Goal: Task Accomplishment & Management: Manage account settings

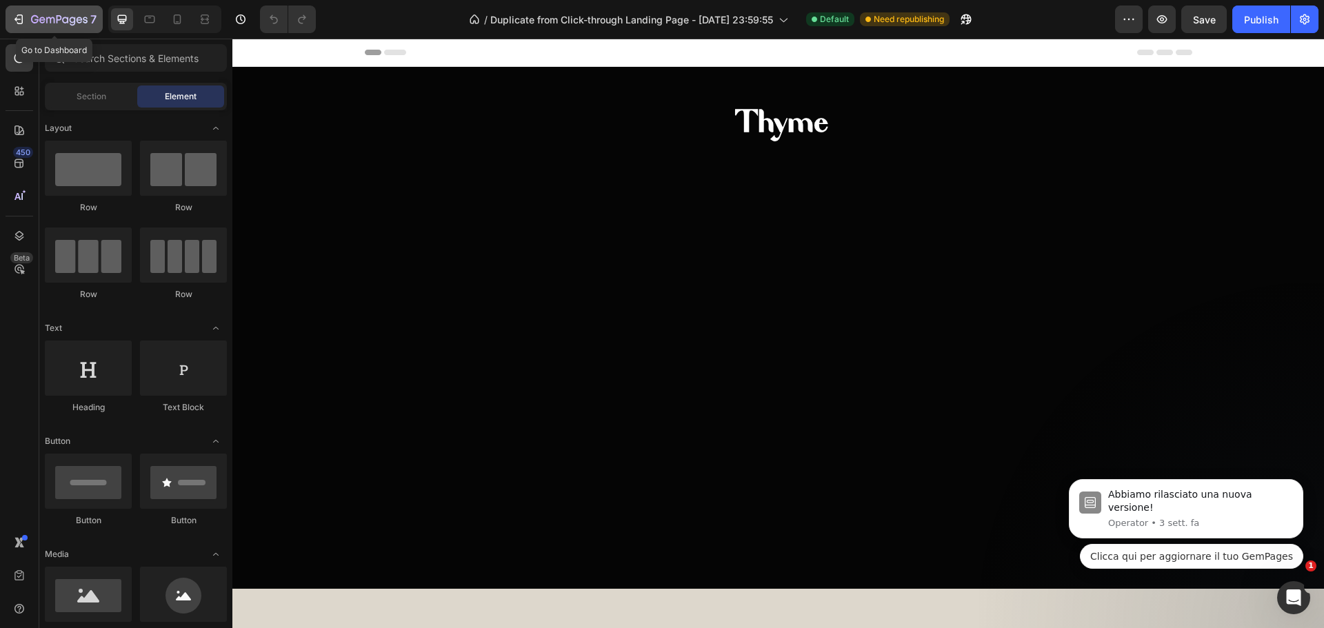
click at [51, 21] on icon "button" at bounding box center [50, 20] width 8 height 6
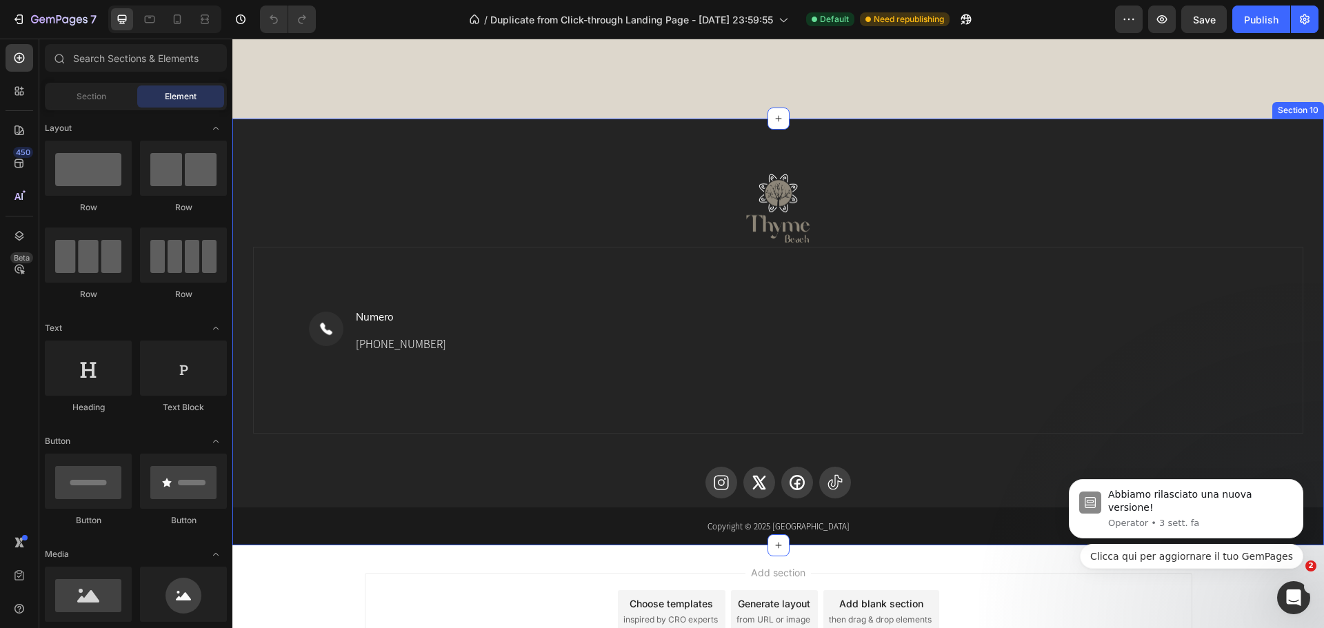
scroll to position [3000, 0]
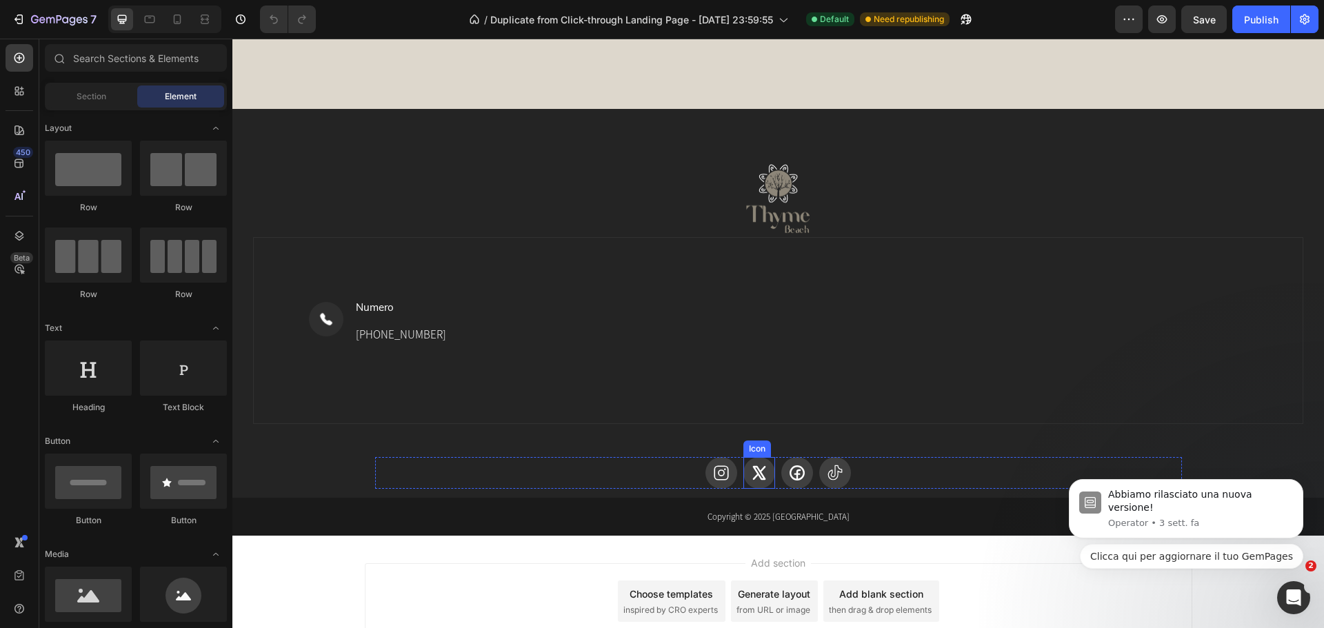
click at [754, 472] on icon at bounding box center [759, 473] width 18 height 18
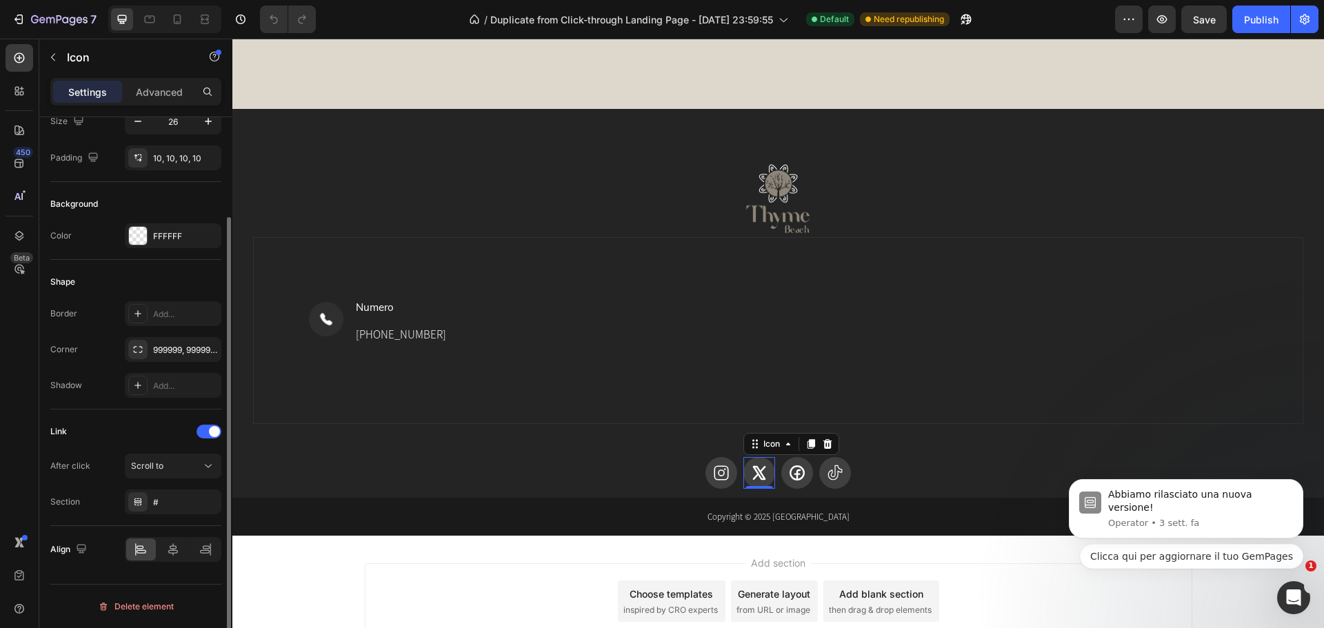
scroll to position [0, 0]
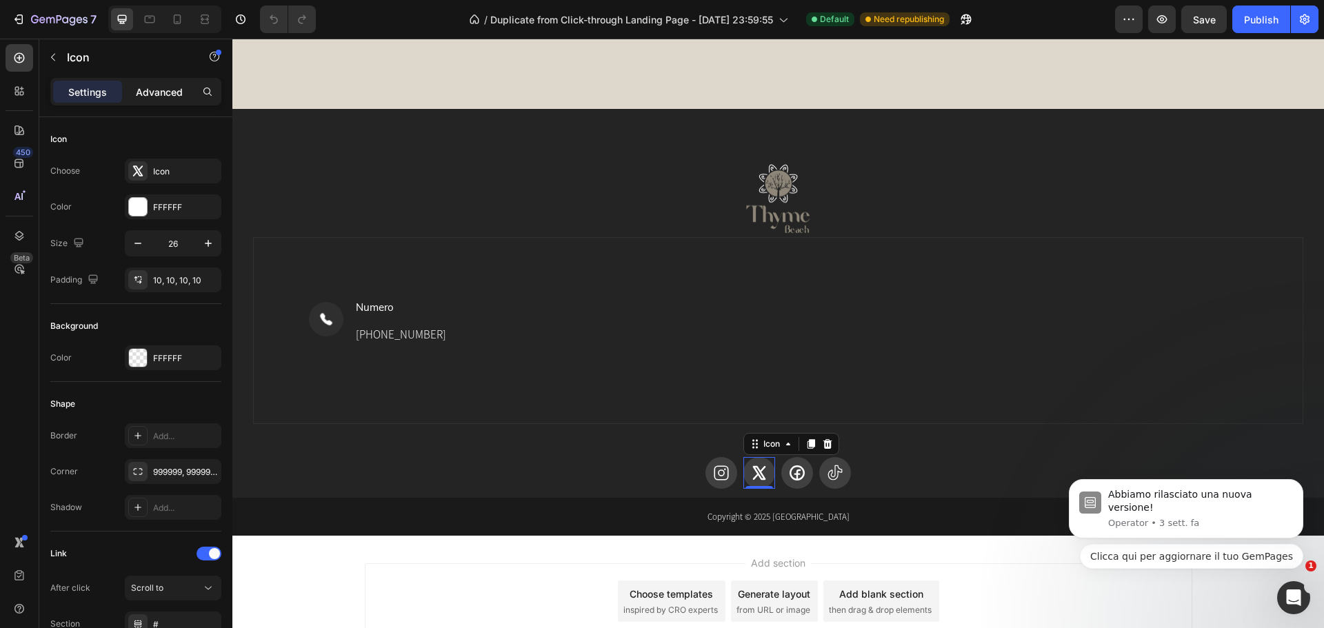
click at [153, 82] on div "Advanced" at bounding box center [159, 92] width 69 height 22
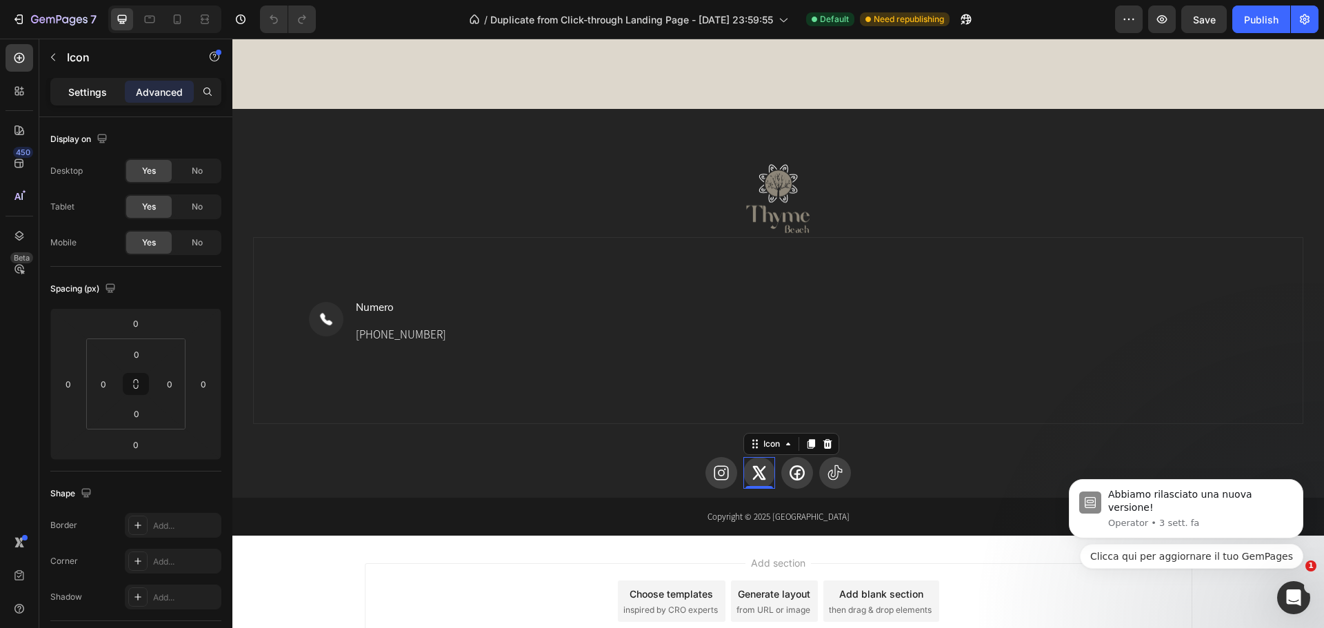
click at [99, 97] on p "Settings" at bounding box center [87, 92] width 39 height 14
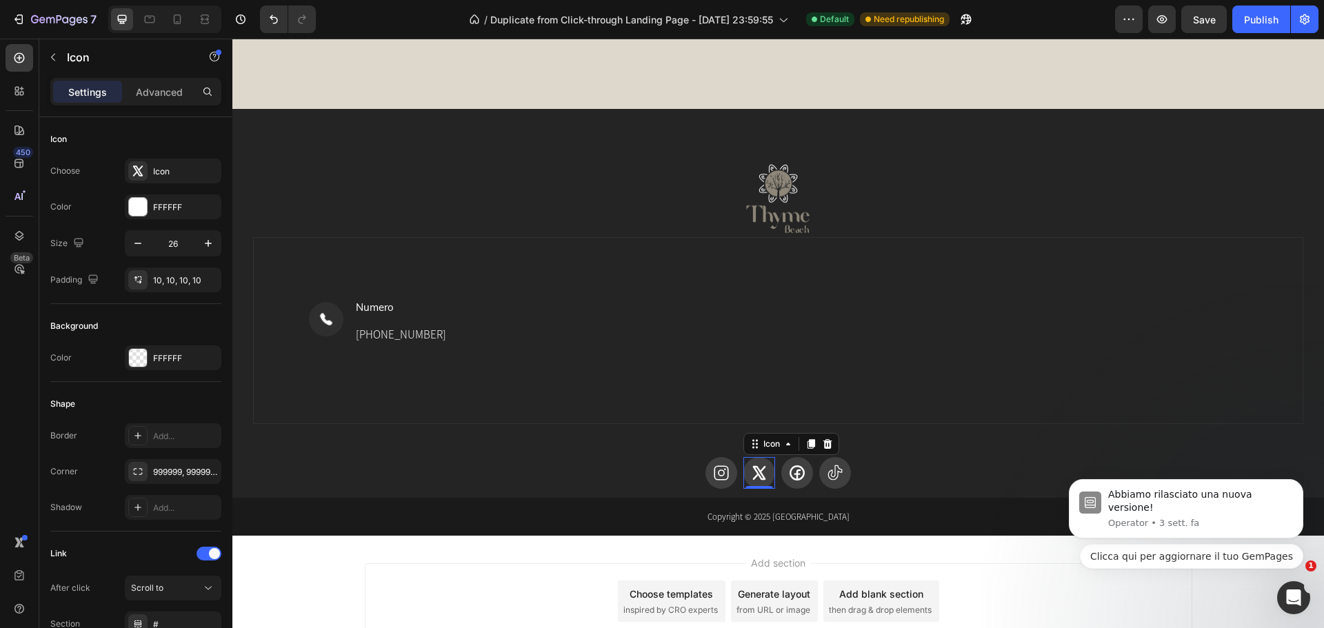
click at [750, 468] on icon at bounding box center [759, 473] width 18 height 18
click at [719, 467] on icon at bounding box center [721, 473] width 18 height 18
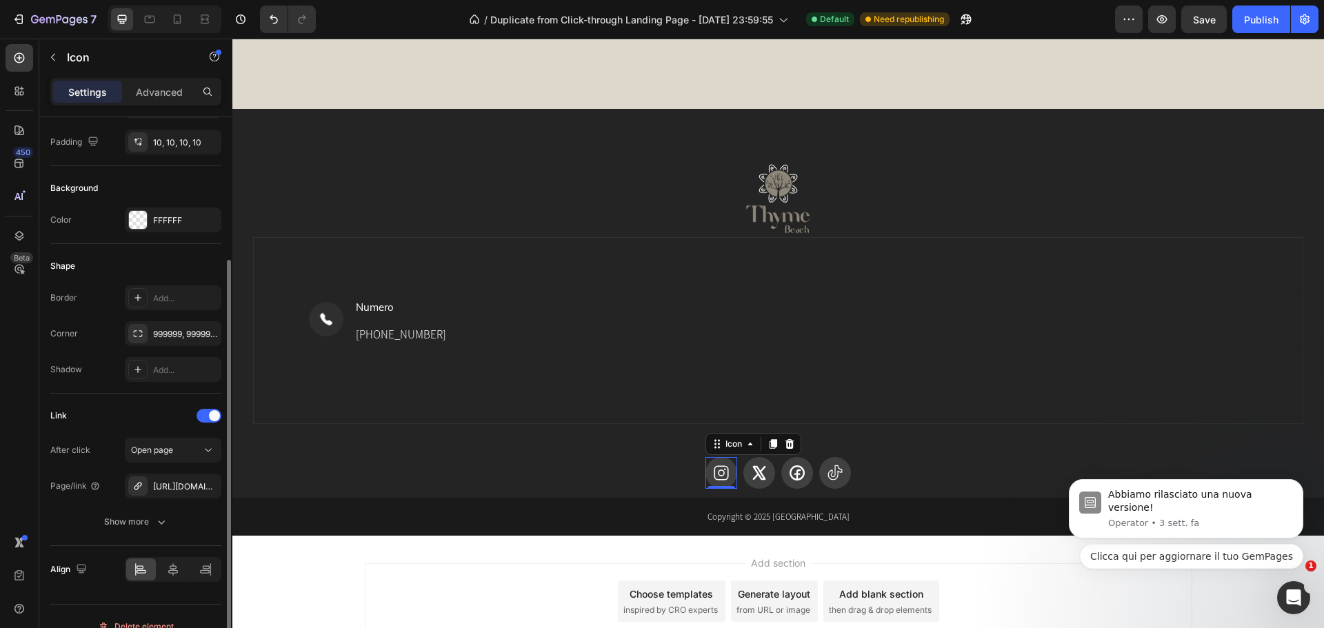
scroll to position [158, 0]
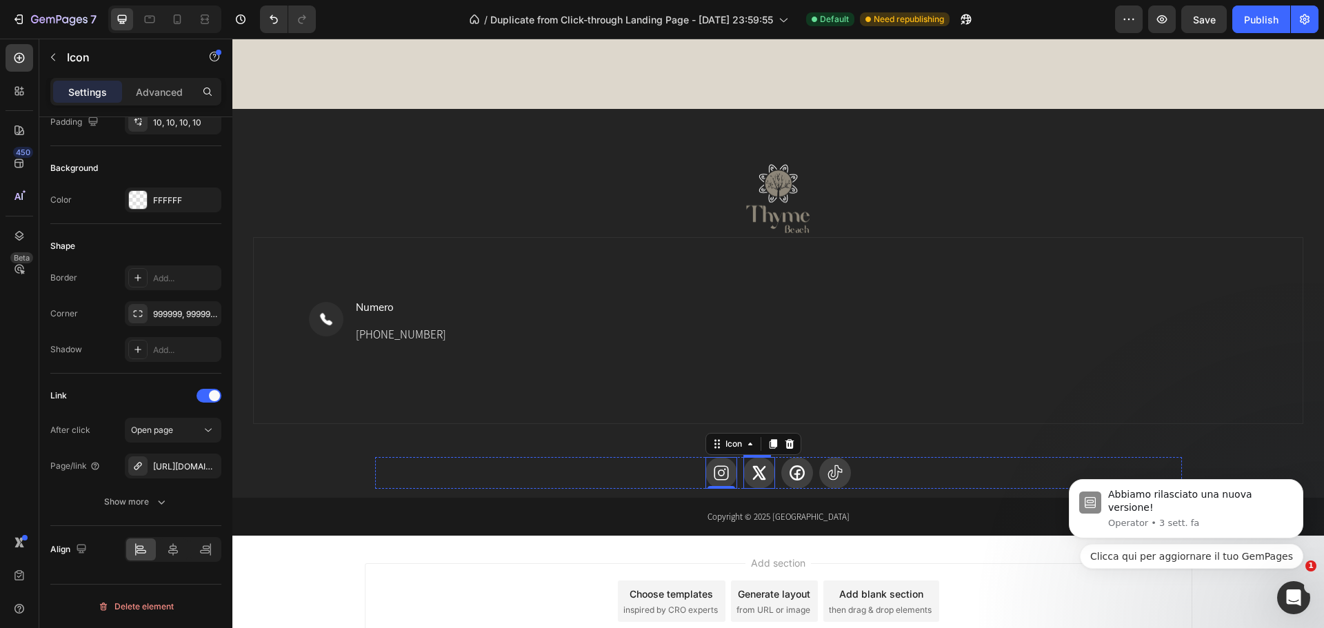
click at [761, 474] on icon at bounding box center [759, 473] width 18 height 18
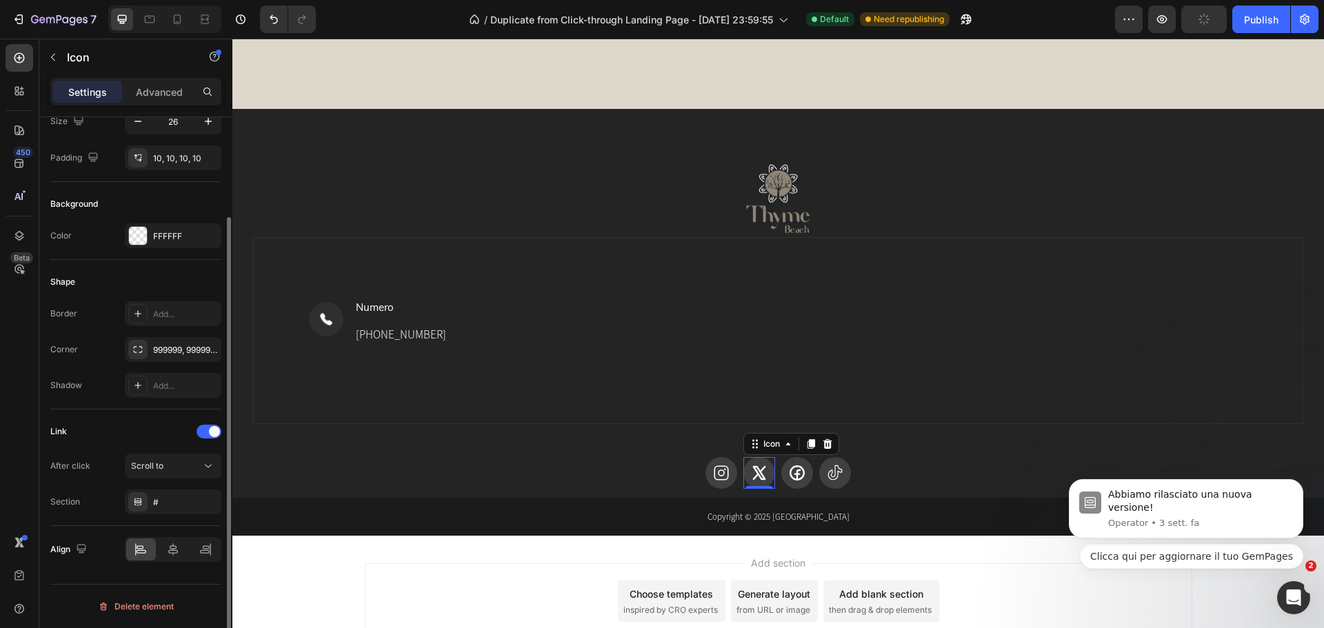
scroll to position [122, 0]
click at [788, 475] on icon at bounding box center [797, 473] width 18 height 18
click at [798, 479] on icon at bounding box center [797, 473] width 18 height 18
click at [837, 481] on icon at bounding box center [835, 473] width 18 height 18
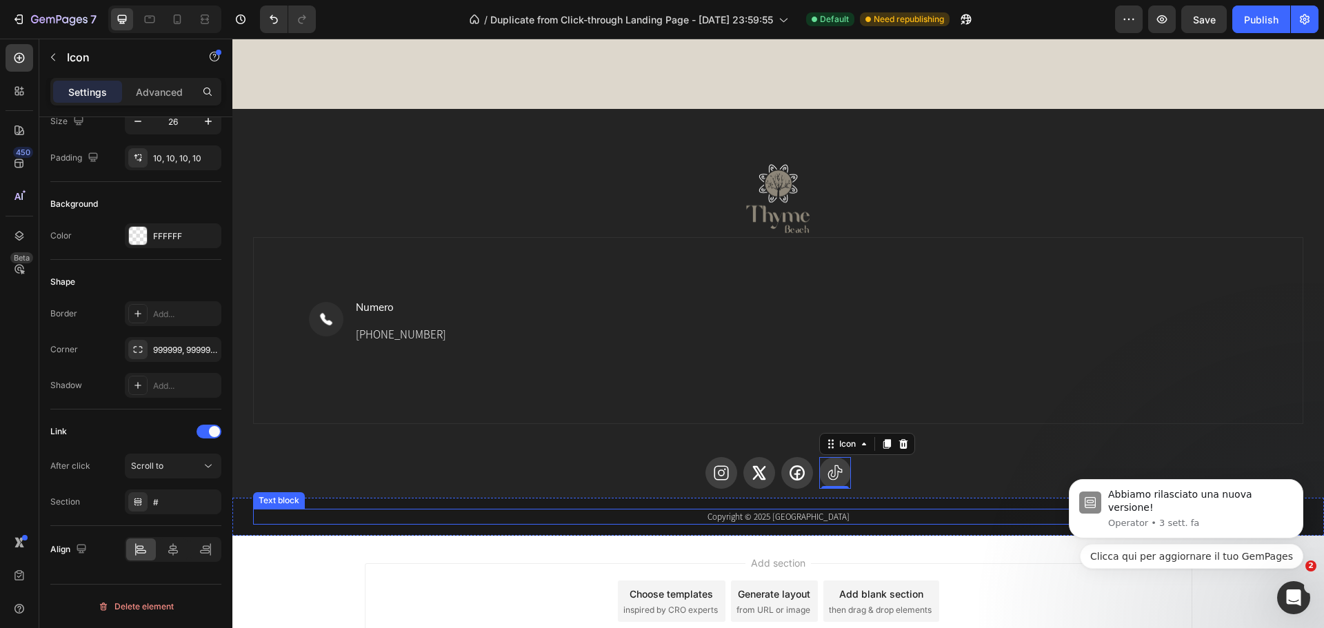
click at [772, 513] on p "Copyright © 2025 [GEOGRAPHIC_DATA]" at bounding box center [777, 517] width 1047 height 14
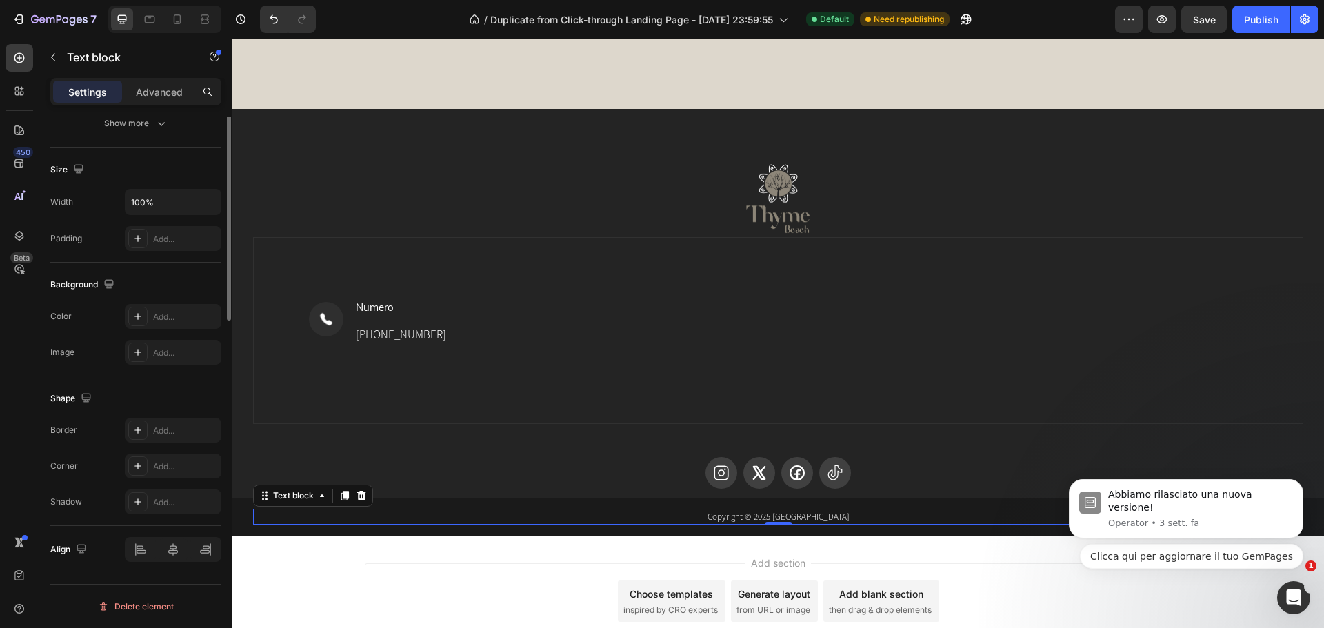
scroll to position [0, 0]
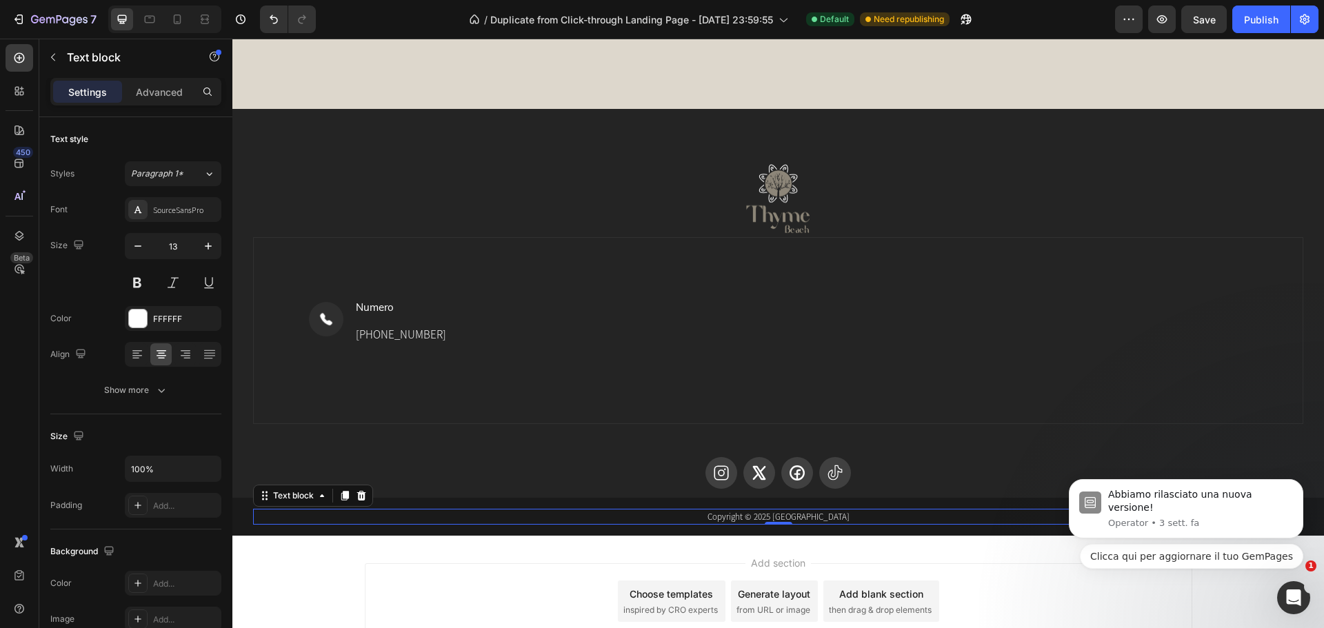
click at [718, 516] on p "Copyright © 2025 [GEOGRAPHIC_DATA]" at bounding box center [777, 517] width 1047 height 14
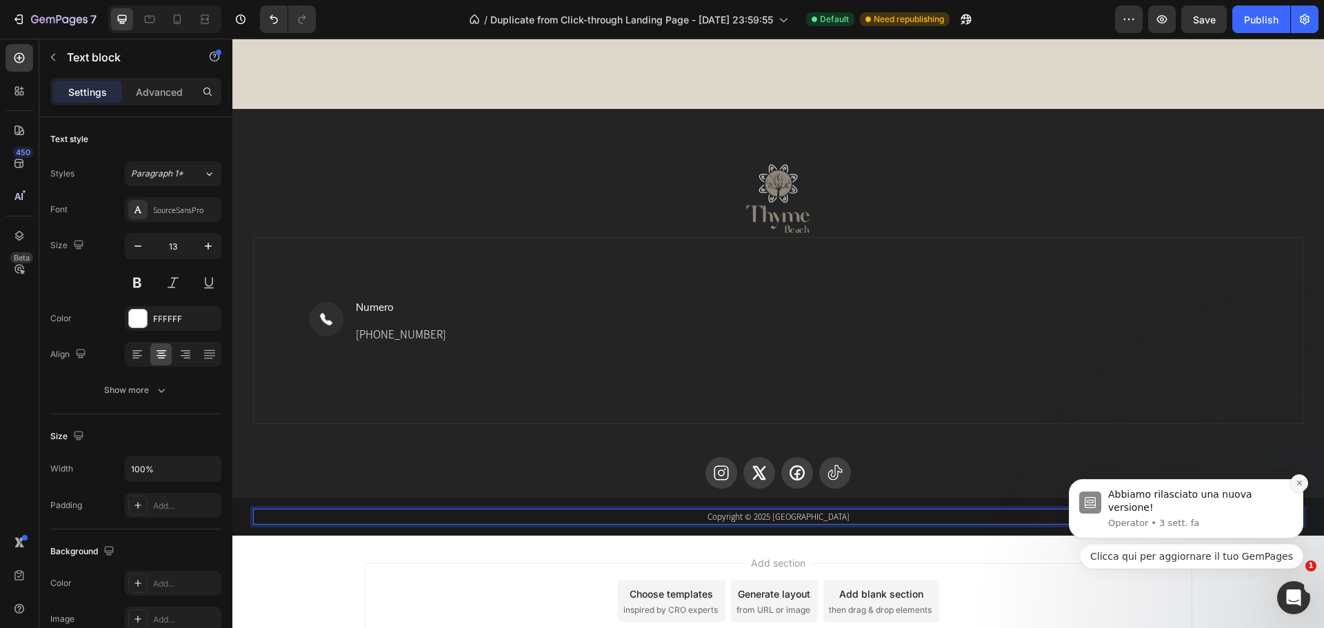
click at [1303, 492] on button "Dismiss notification" at bounding box center [1299, 483] width 18 height 18
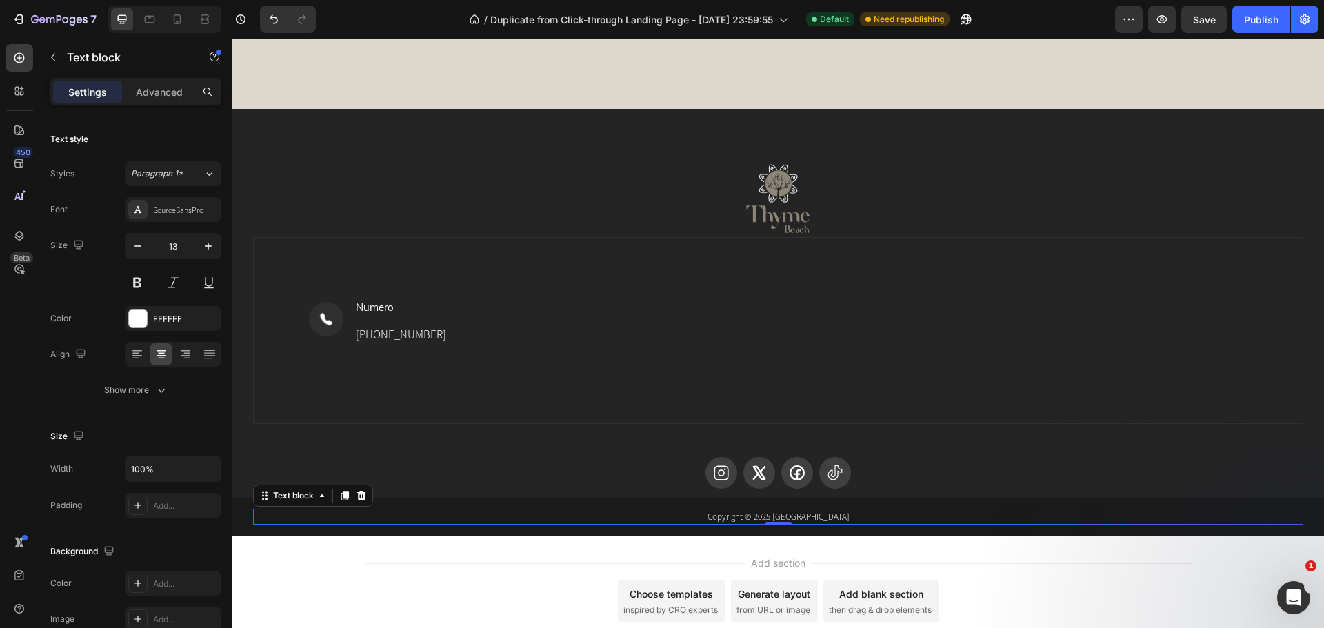
click at [791, 514] on p "Copyright © 2025 [GEOGRAPHIC_DATA]" at bounding box center [777, 517] width 1047 height 14
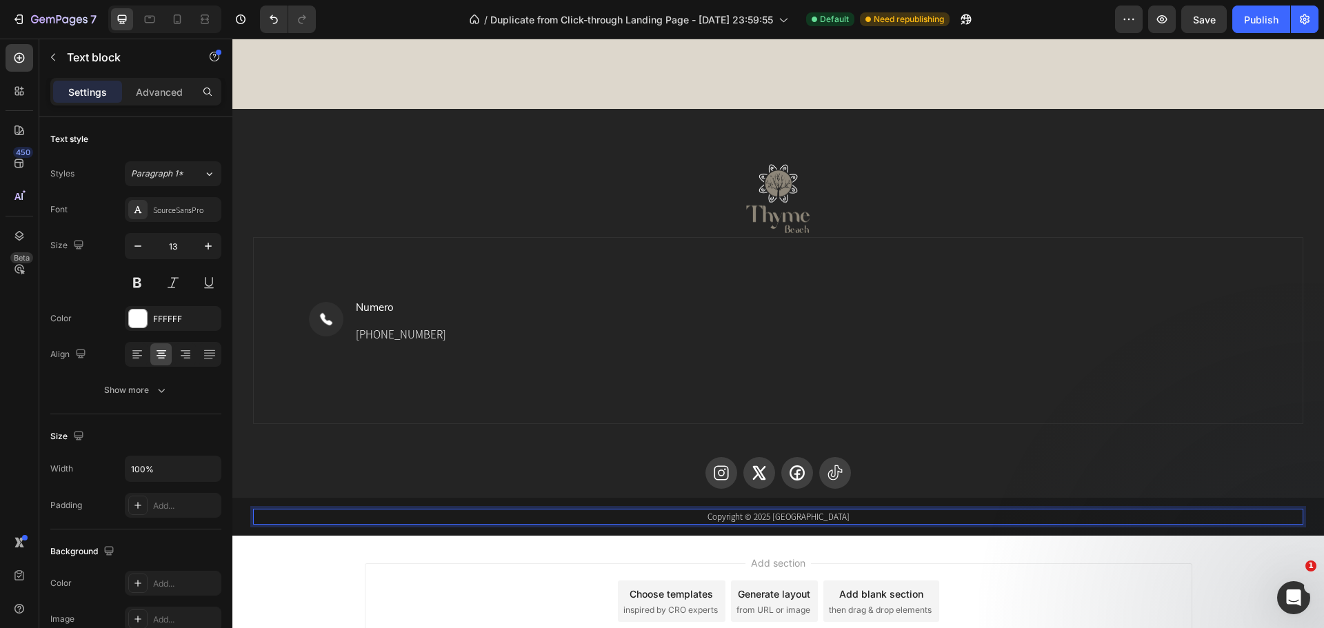
click at [765, 514] on p "Copyright © 2025 [GEOGRAPHIC_DATA]" at bounding box center [777, 517] width 1047 height 14
click at [674, 513] on p "Copyright © 2025 [GEOGRAPHIC_DATA]" at bounding box center [777, 517] width 1047 height 14
click at [859, 514] on p "Copyright © 2025 [GEOGRAPHIC_DATA]" at bounding box center [777, 517] width 1047 height 14
click at [140, 89] on p "Advanced" at bounding box center [159, 92] width 47 height 14
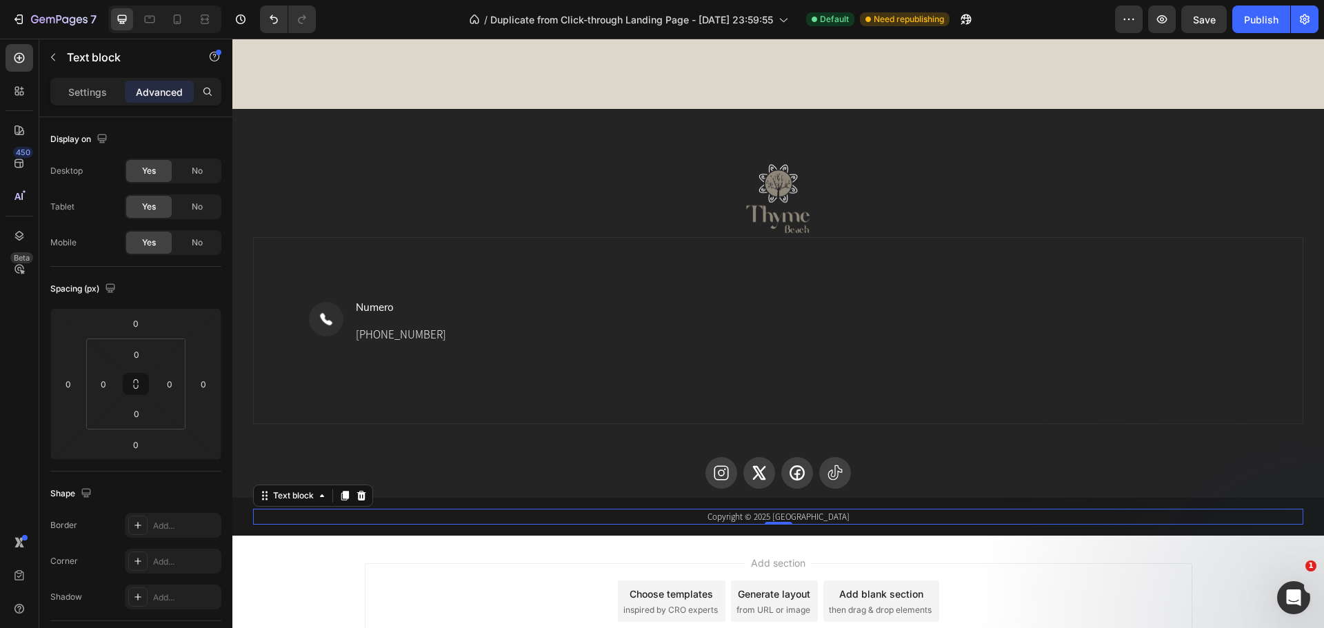
click at [145, 91] on p "Advanced" at bounding box center [159, 92] width 47 height 14
click at [90, 93] on p "Settings" at bounding box center [87, 92] width 39 height 14
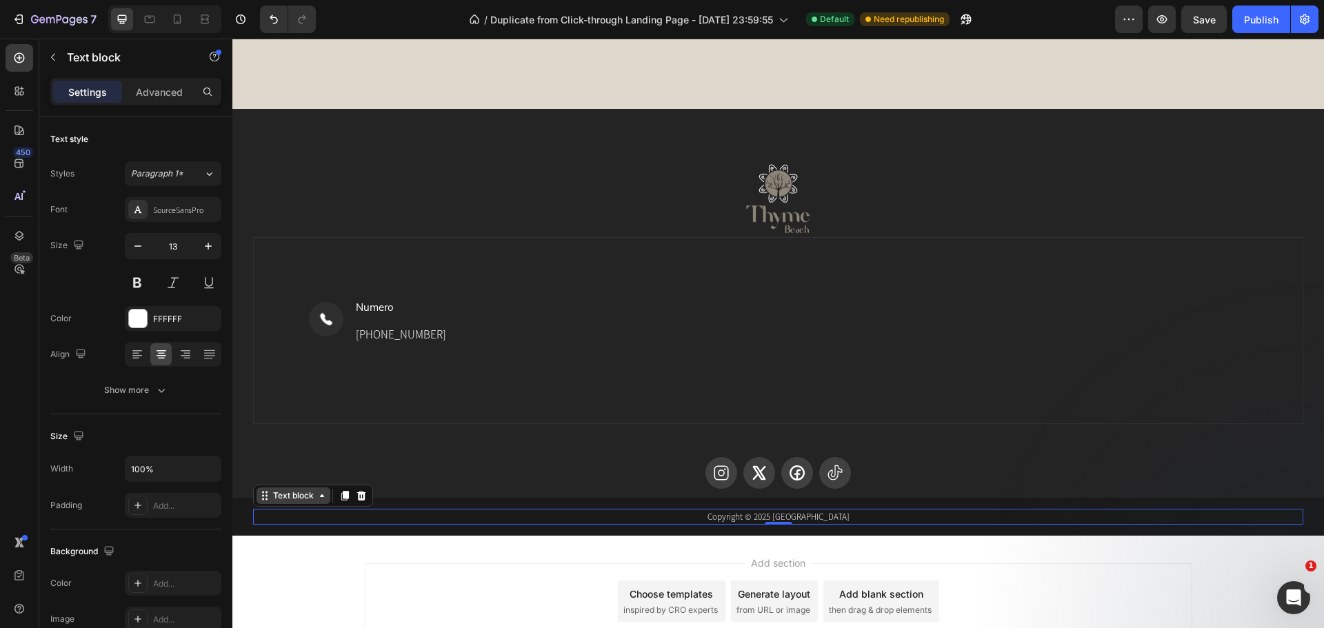
click at [325, 500] on icon at bounding box center [321, 495] width 11 height 11
click at [1169, 17] on button "button" at bounding box center [1162, 20] width 28 height 28
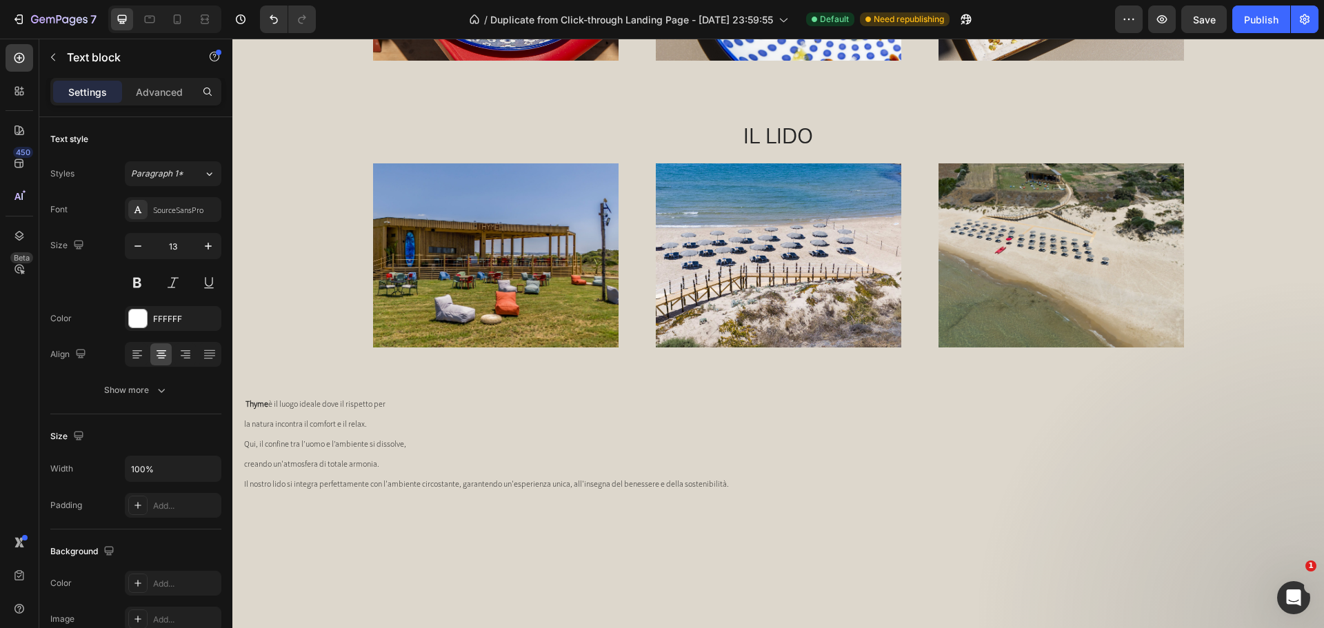
scroll to position [660, 0]
